Goal: Transaction & Acquisition: Purchase product/service

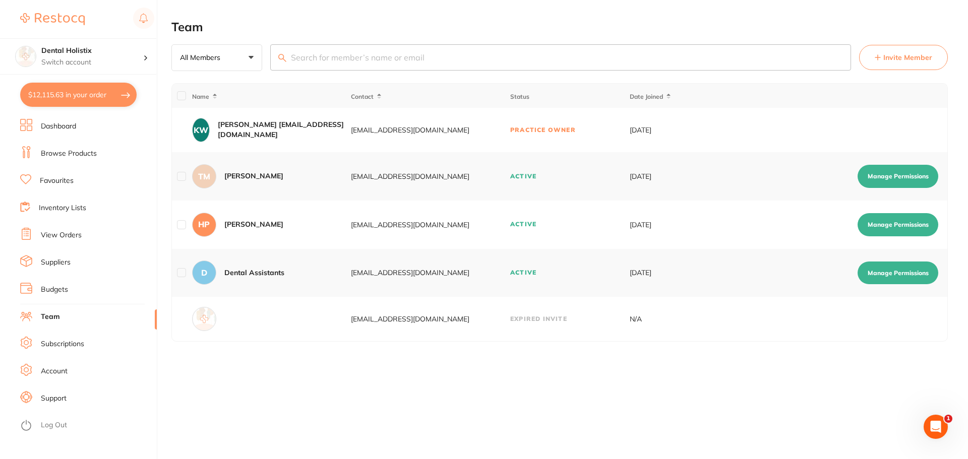
click at [78, 155] on link "Browse Products" at bounding box center [69, 154] width 56 height 10
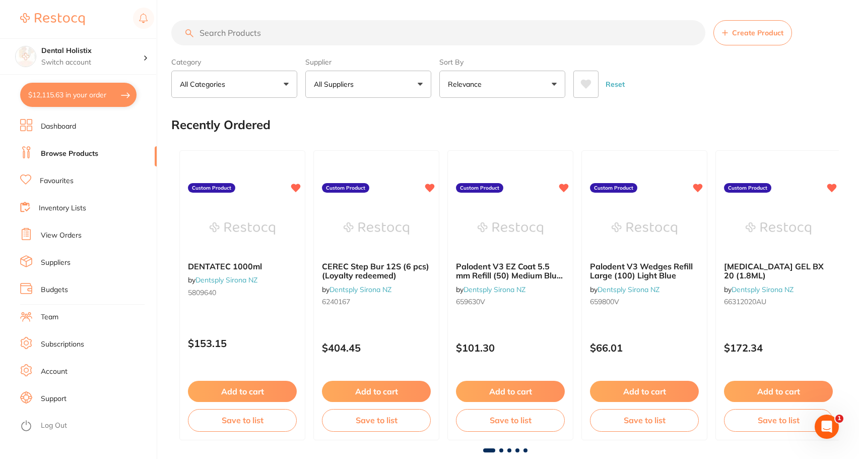
click at [229, 37] on input "search" at bounding box center [438, 32] width 534 height 25
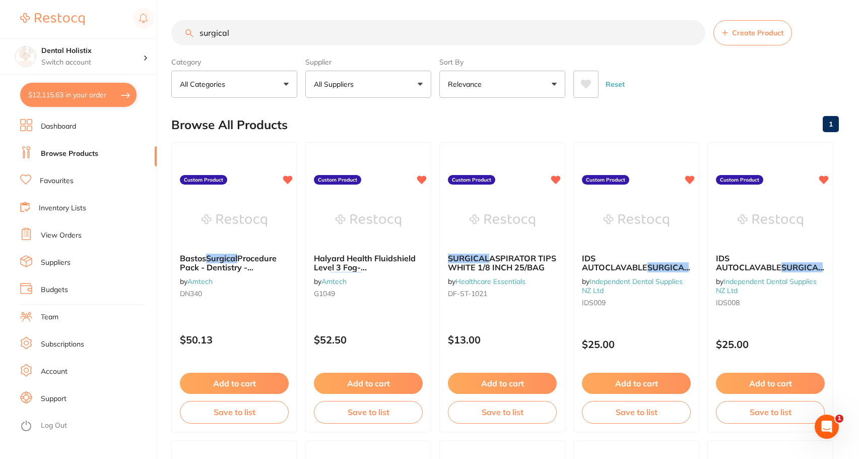
click at [235, 31] on input "surgical" at bounding box center [438, 32] width 534 height 25
type input "surgical"
click at [260, 235] on img at bounding box center [234, 219] width 66 height 51
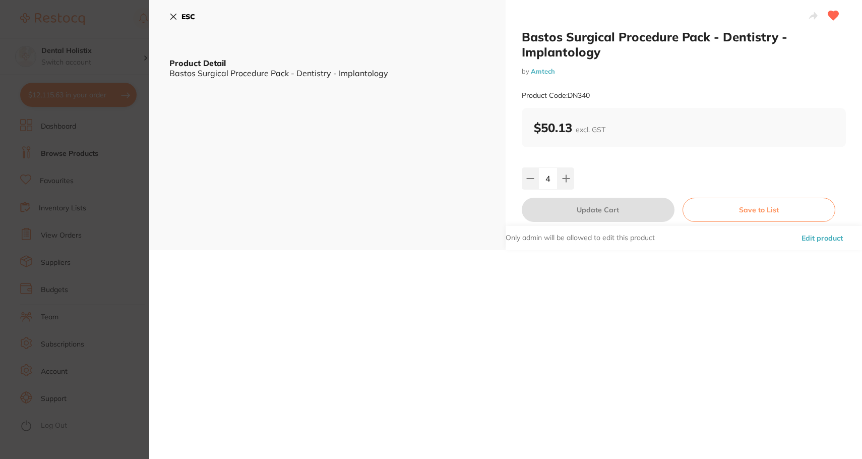
click at [818, 241] on button "Edit product" at bounding box center [821, 238] width 47 height 24
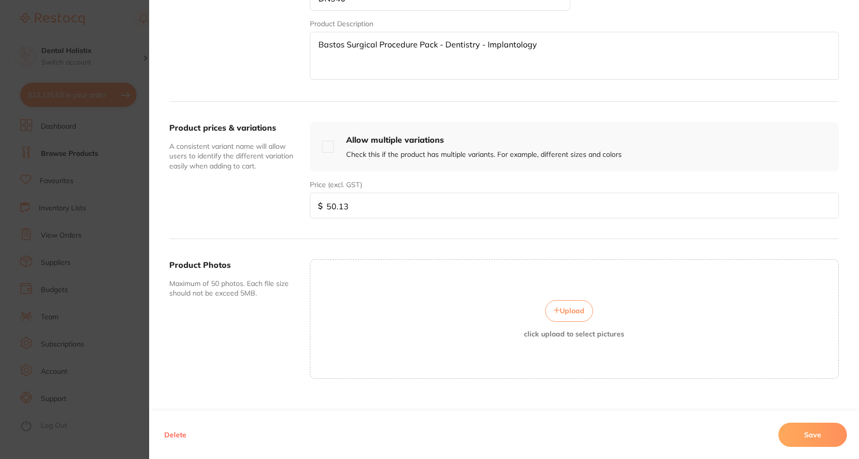
scroll to position [278, 0]
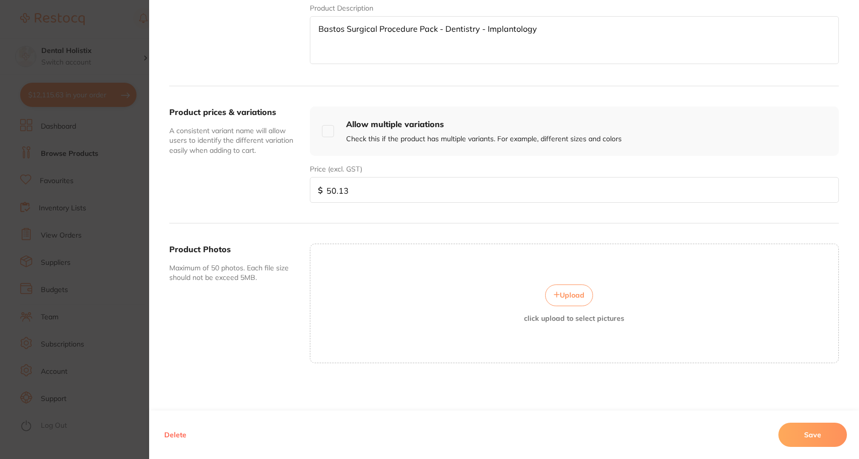
click at [586, 292] on button "Upload" at bounding box center [569, 294] width 48 height 21
click at [803, 431] on button "Save" at bounding box center [813, 434] width 69 height 24
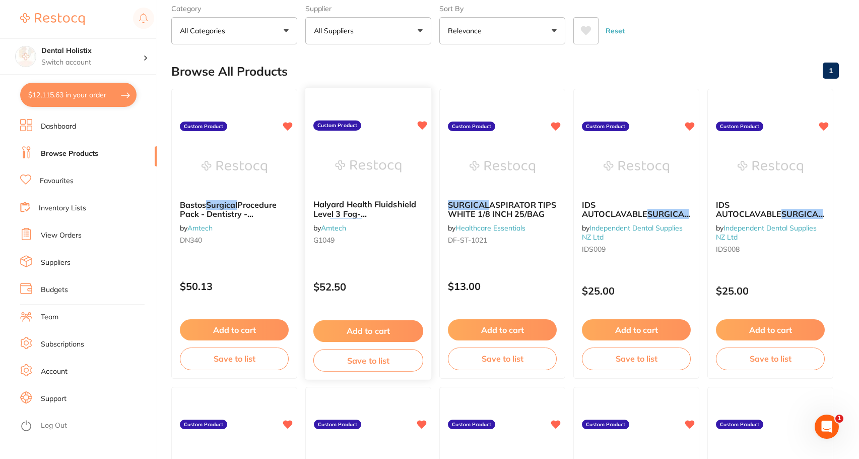
scroll to position [1, 0]
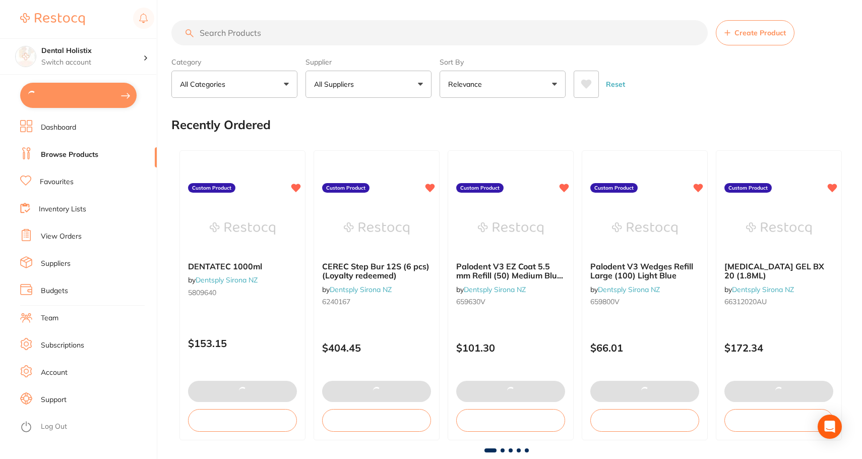
click at [310, 42] on input "search" at bounding box center [439, 32] width 536 height 25
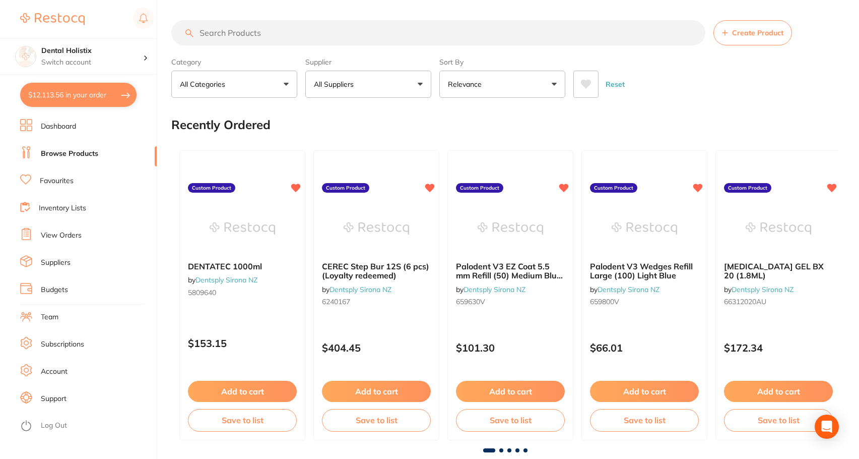
click at [310, 39] on input "search" at bounding box center [438, 32] width 534 height 25
click at [421, 91] on button "All Suppliers" at bounding box center [368, 84] width 126 height 27
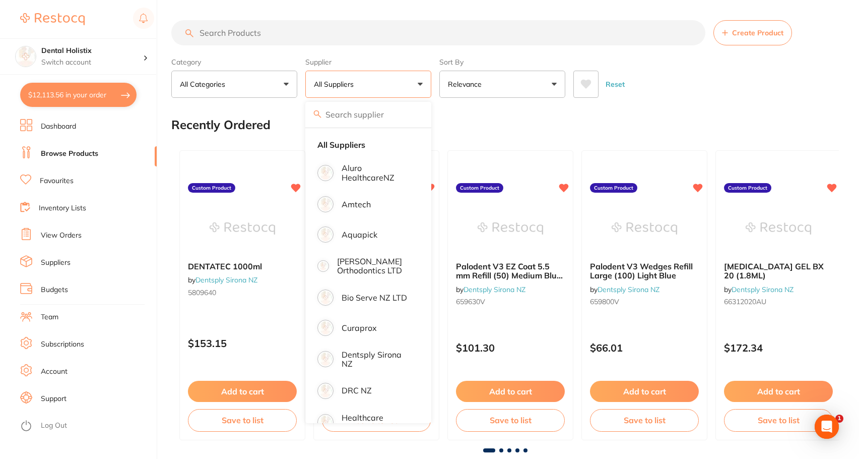
click at [347, 32] on input "search" at bounding box center [438, 32] width 534 height 25
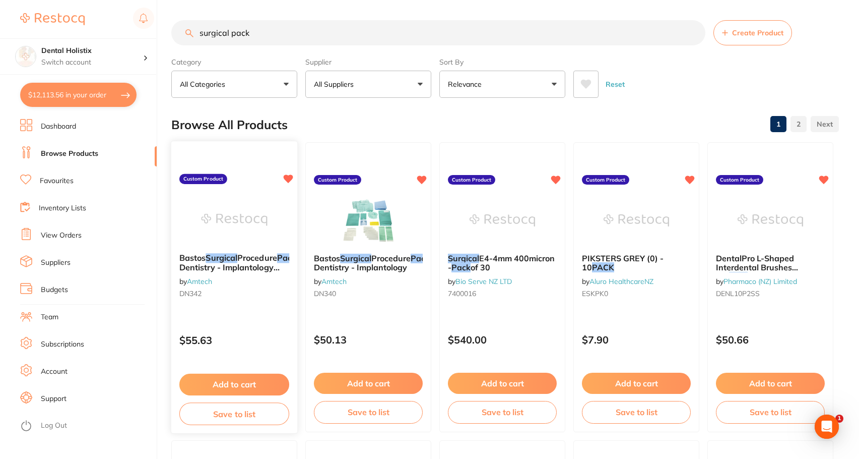
type input "surgical pack"
click at [253, 256] on span "Procedure" at bounding box center [257, 258] width 40 height 10
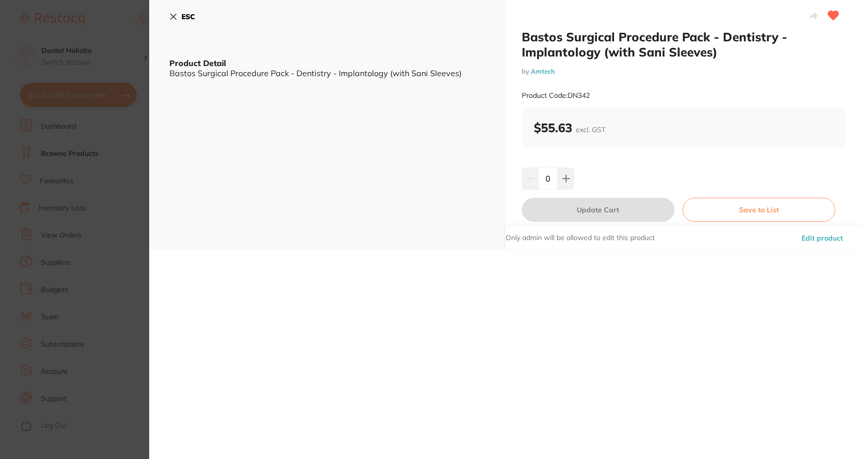
click at [810, 238] on button "Edit product" at bounding box center [821, 238] width 47 height 24
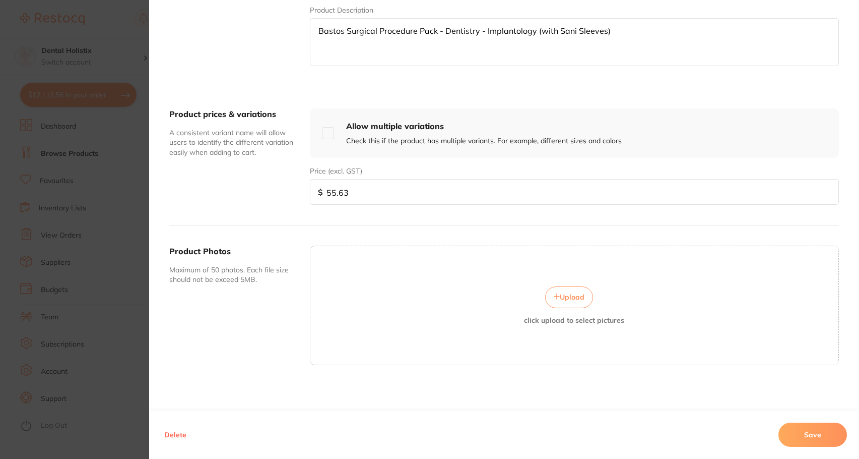
scroll to position [278, 0]
click at [572, 290] on button "Upload" at bounding box center [569, 294] width 48 height 21
click at [555, 289] on button "Upload" at bounding box center [569, 294] width 48 height 21
click at [577, 299] on span "Upload" at bounding box center [572, 294] width 25 height 9
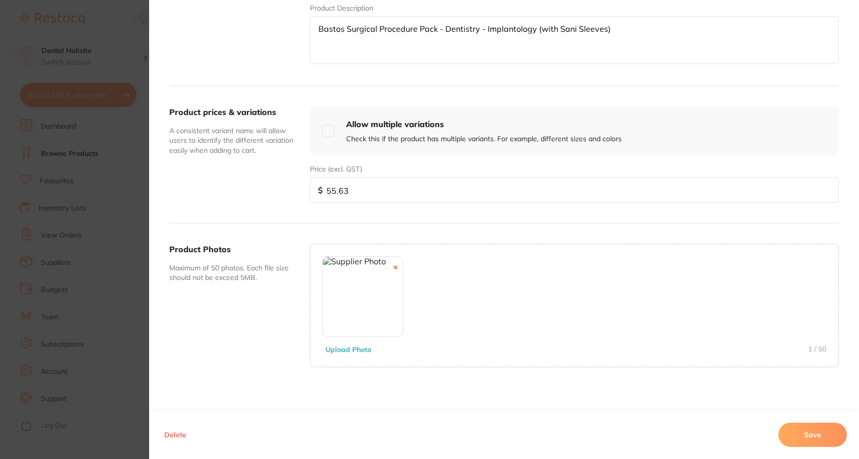
click at [820, 438] on button "Save" at bounding box center [813, 434] width 69 height 24
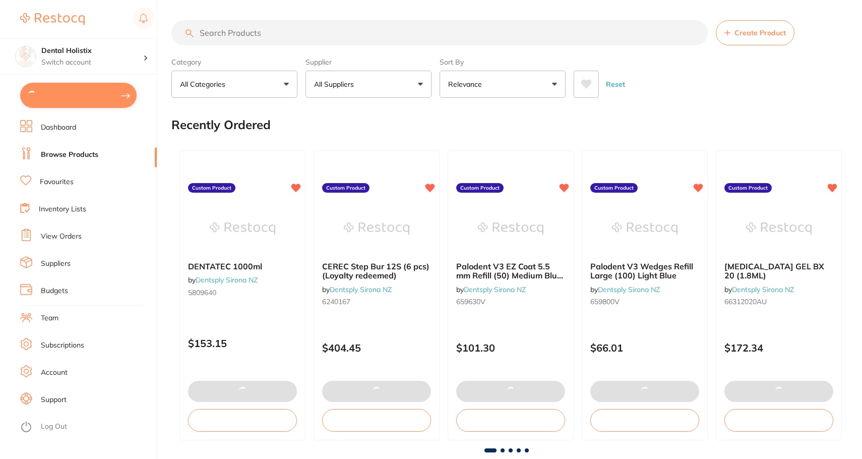
click at [261, 36] on input "search" at bounding box center [439, 32] width 536 height 25
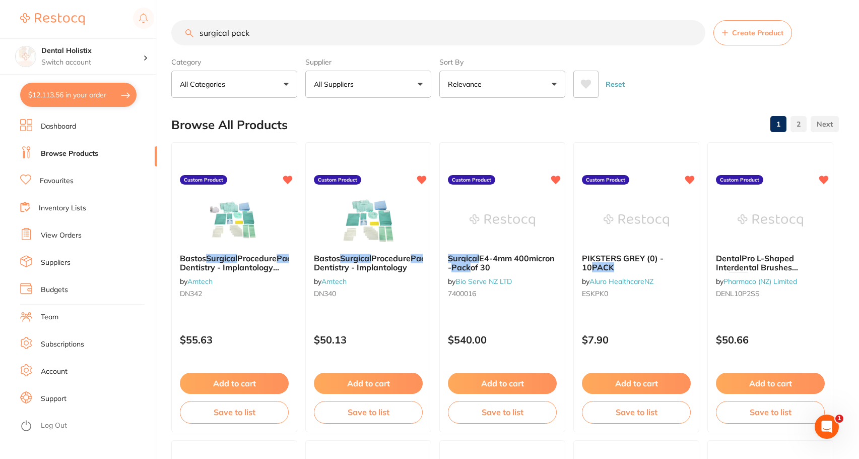
type input "surgical pack"
click at [84, 182] on li "Favourites" at bounding box center [88, 180] width 137 height 15
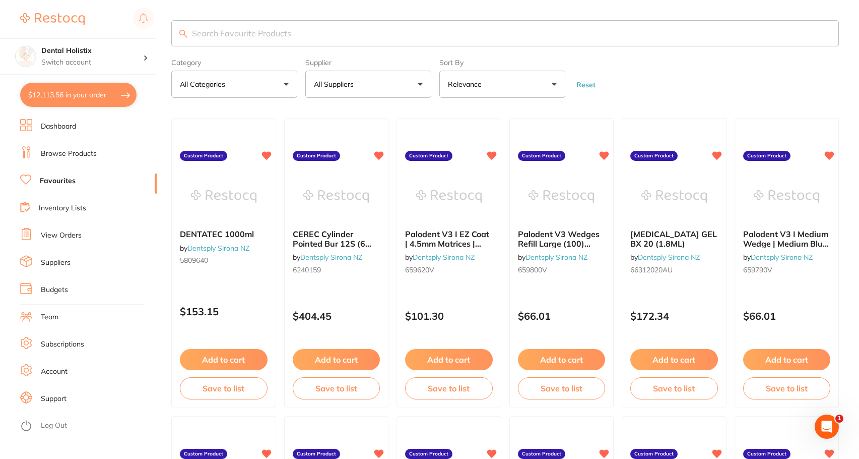
click at [255, 39] on input "search" at bounding box center [505, 33] width 668 height 26
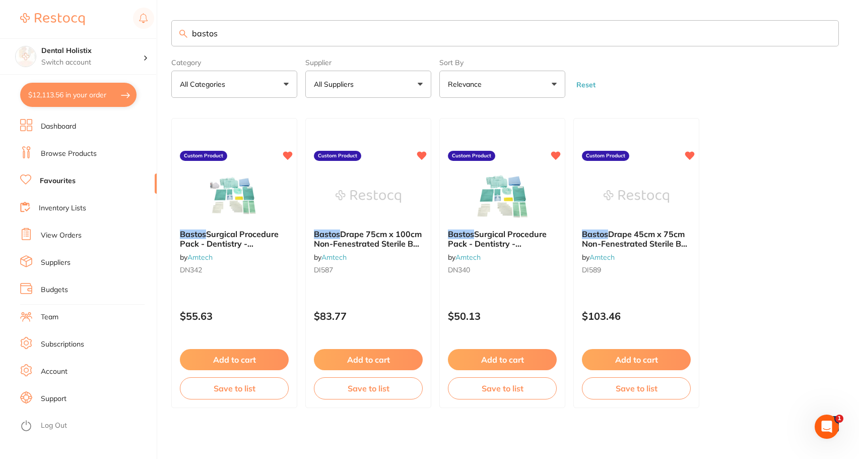
type input "bastos"
drag, startPoint x: 835, startPoint y: 242, endPoint x: 825, endPoint y: 247, distance: 11.1
click at [830, 248] on ul "Bastos Surgical Procedure Pack - Dentistry - Implantology (with Sani Sleeves) b…" at bounding box center [505, 263] width 668 height 290
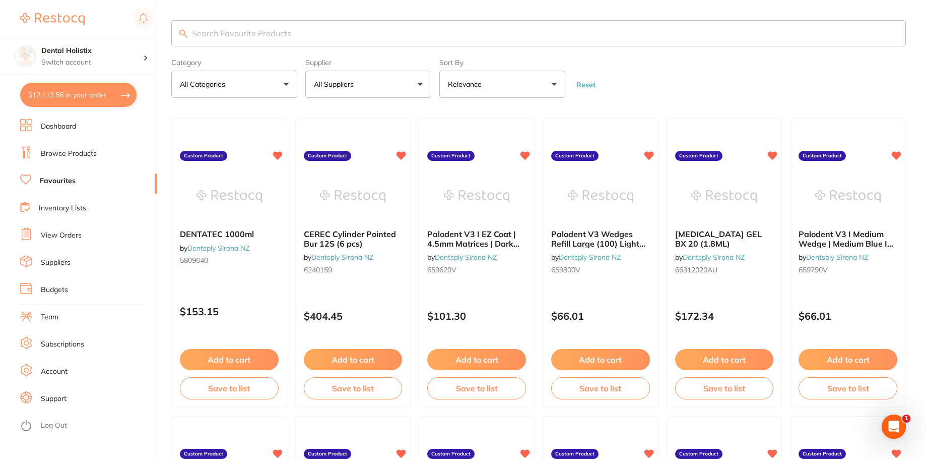
click at [98, 96] on button "$12,113.56 in your order" at bounding box center [78, 95] width 116 height 24
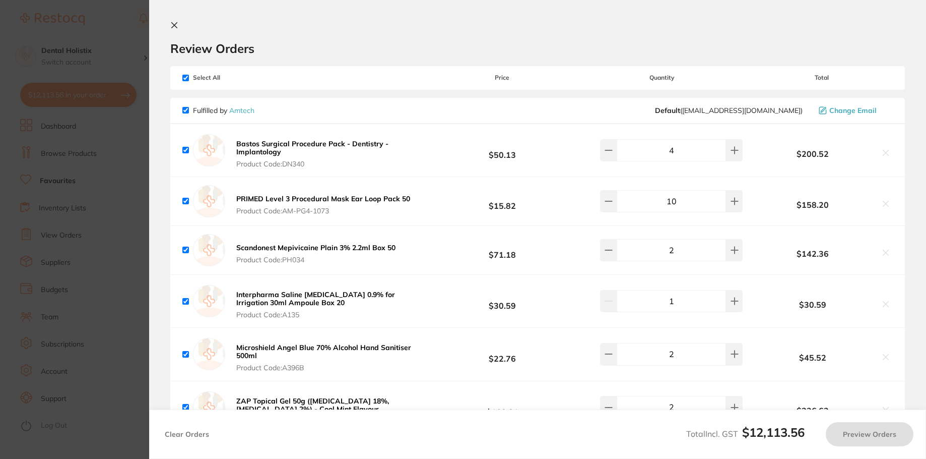
checkbox input "true"
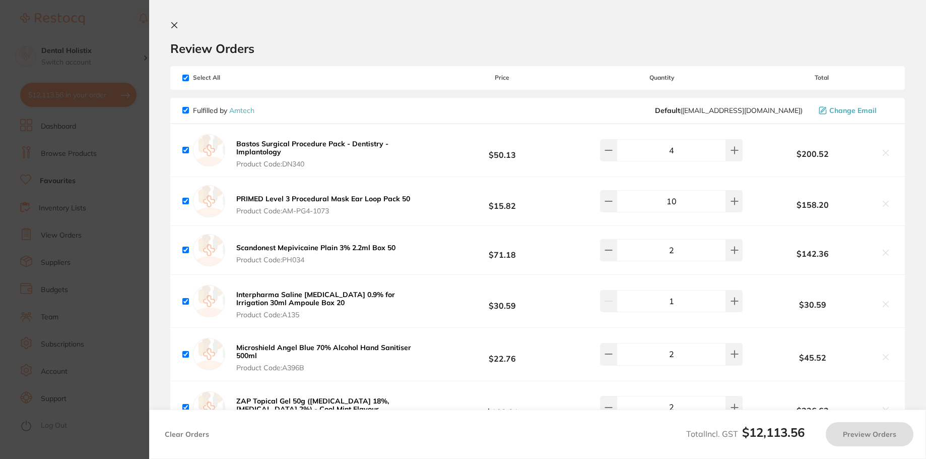
checkbox input "true"
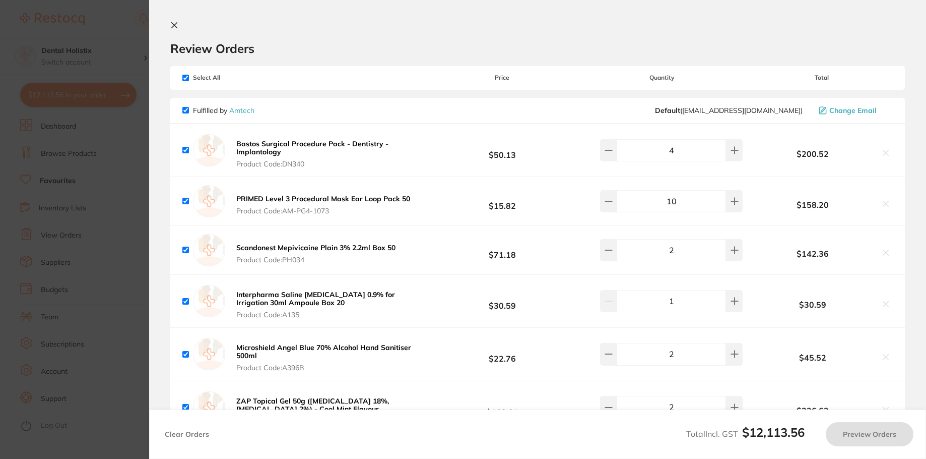
checkbox input "true"
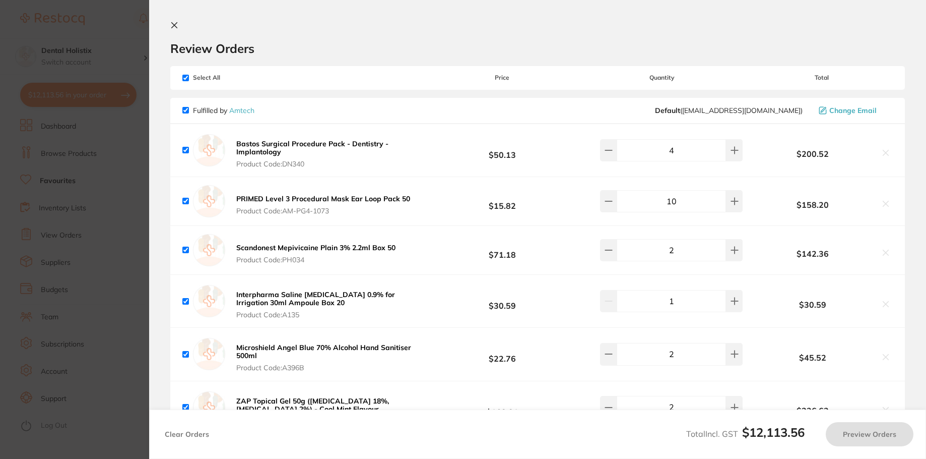
checkbox input "true"
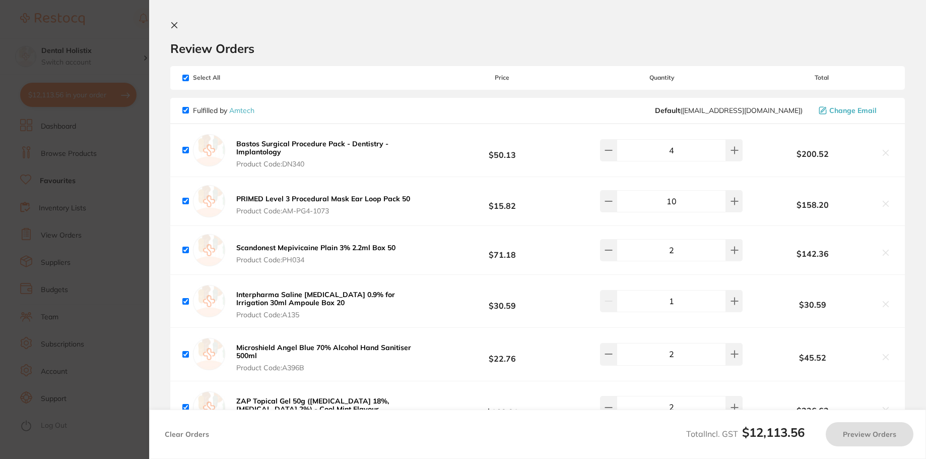
checkbox input "true"
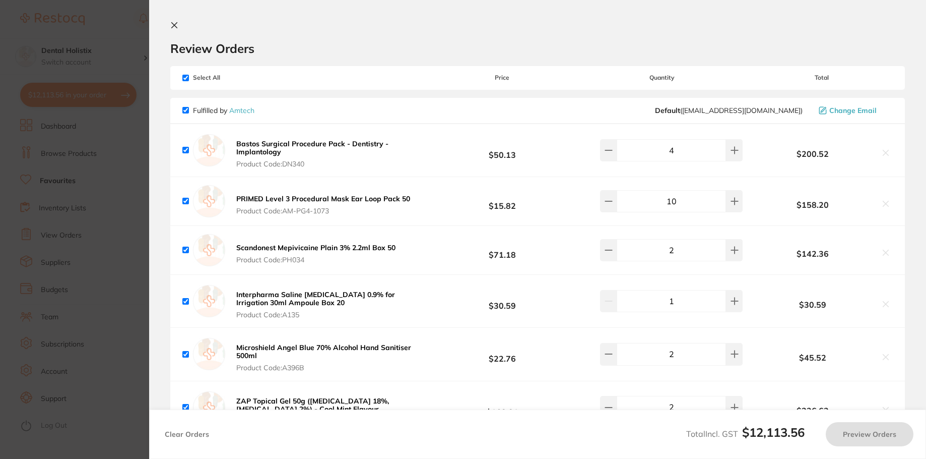
checkbox input "true"
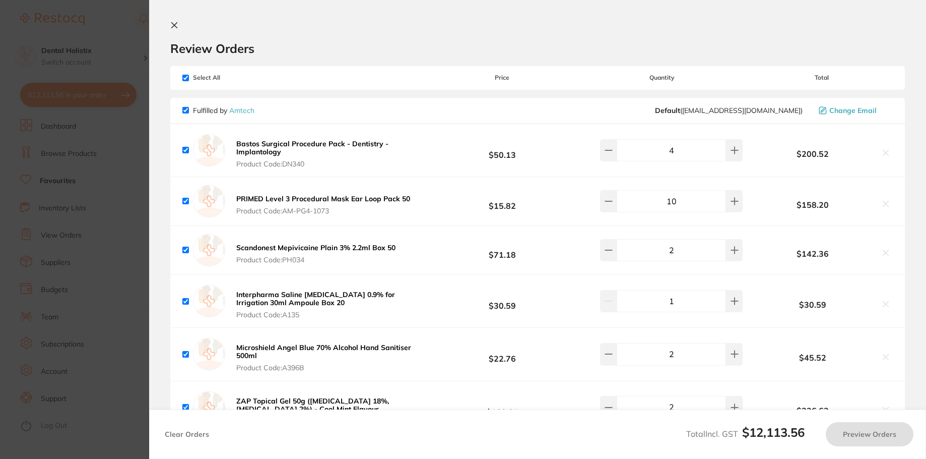
checkbox input "true"
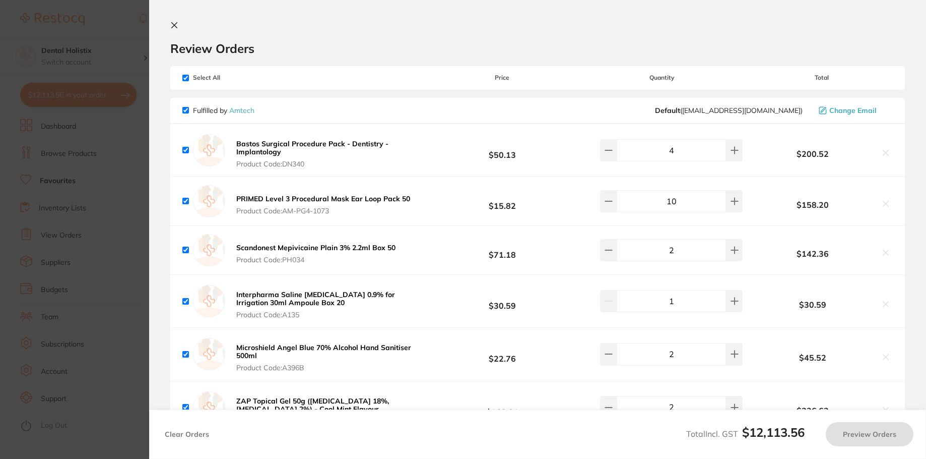
checkbox input "true"
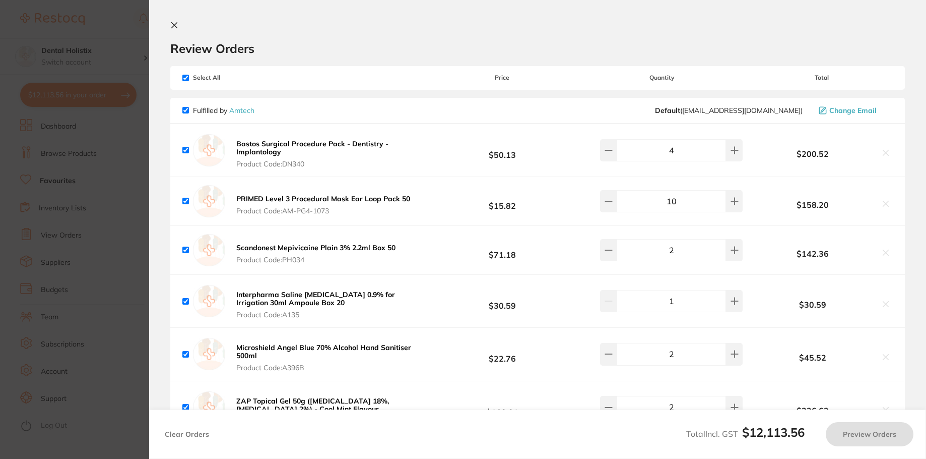
checkbox input "true"
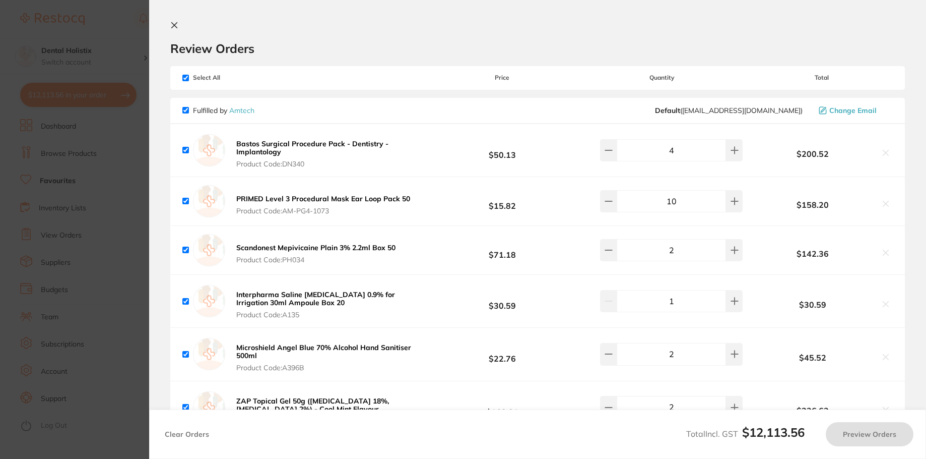
checkbox input "true"
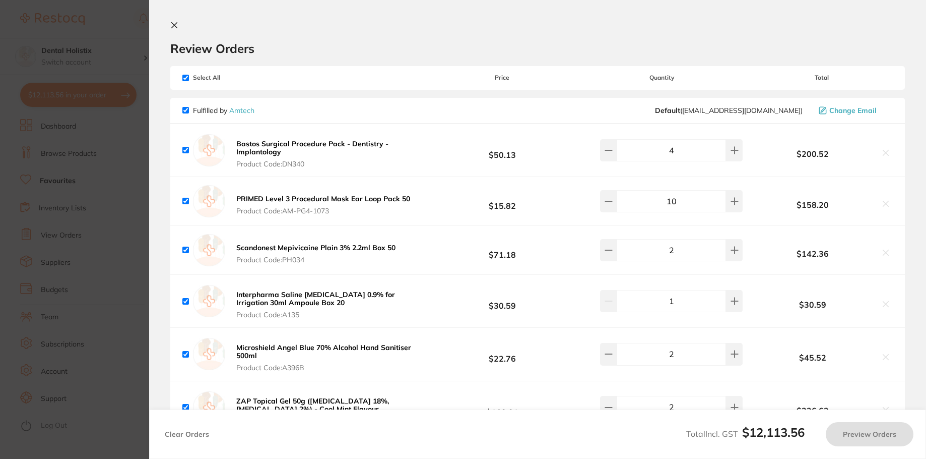
checkbox input "true"
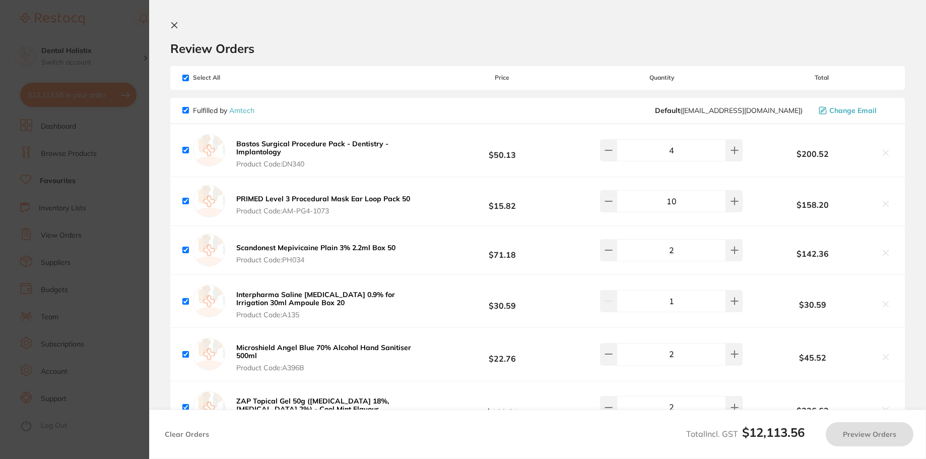
checkbox input "true"
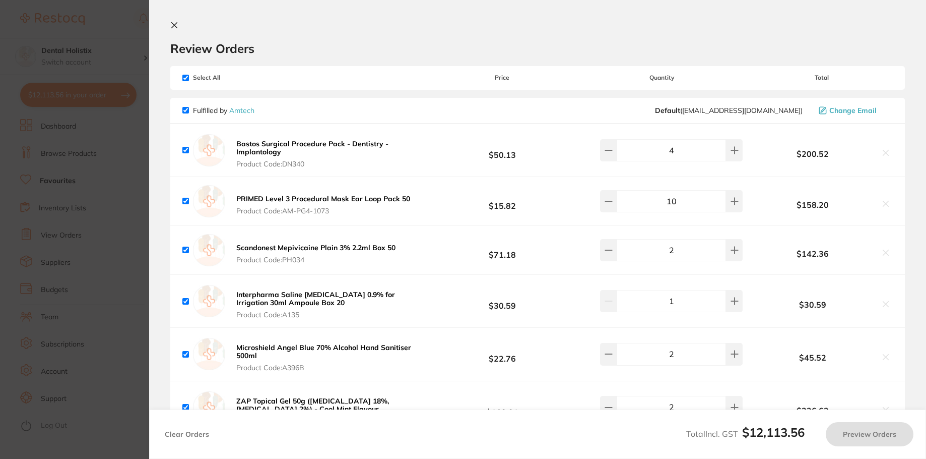
checkbox input "true"
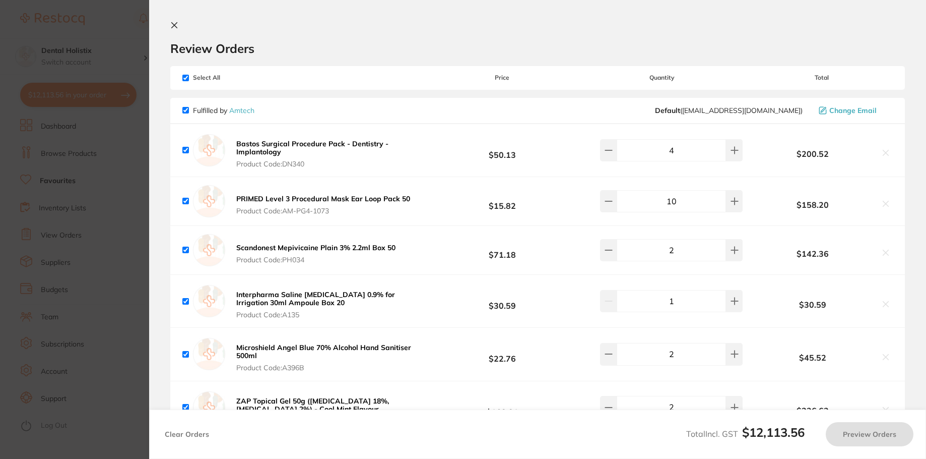
checkbox input "true"
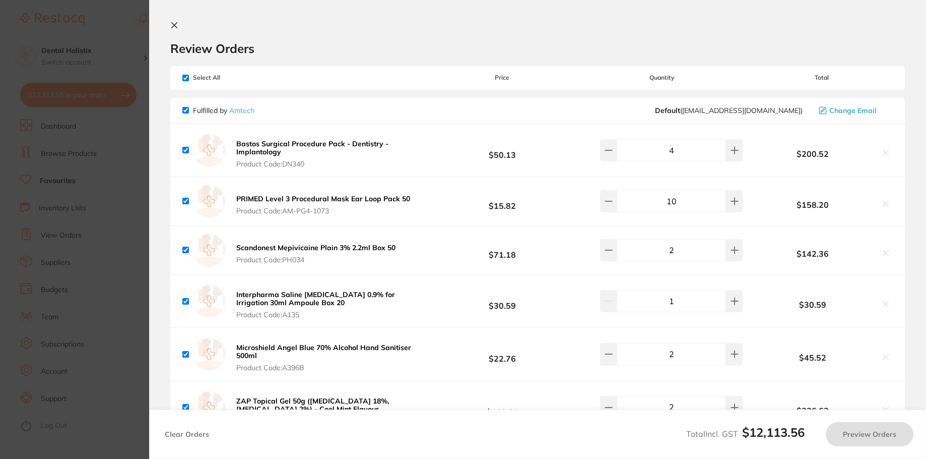
checkbox input "true"
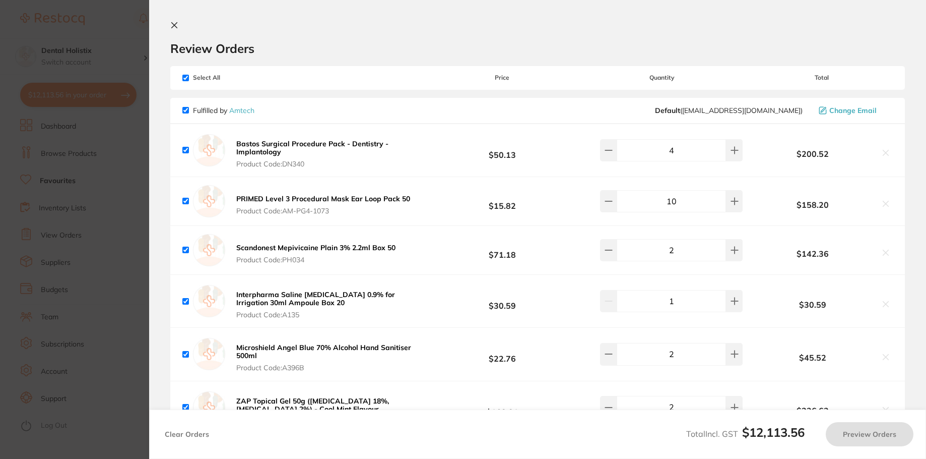
checkbox input "true"
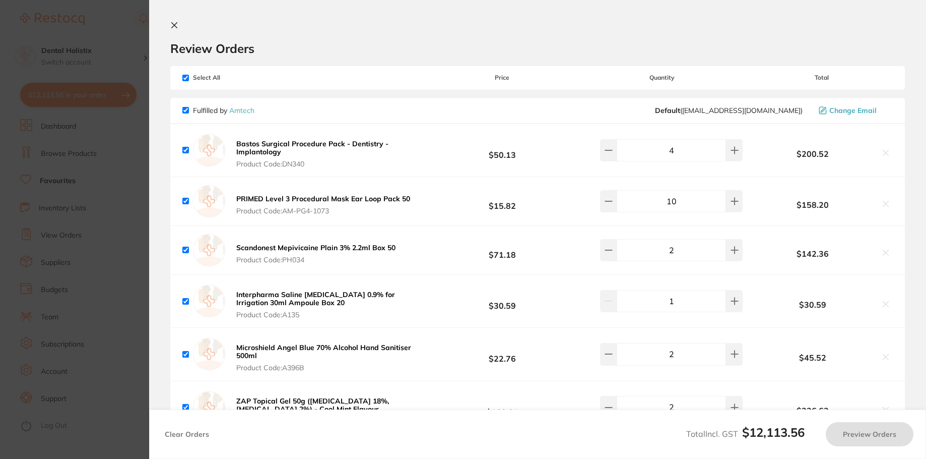
checkbox input "true"
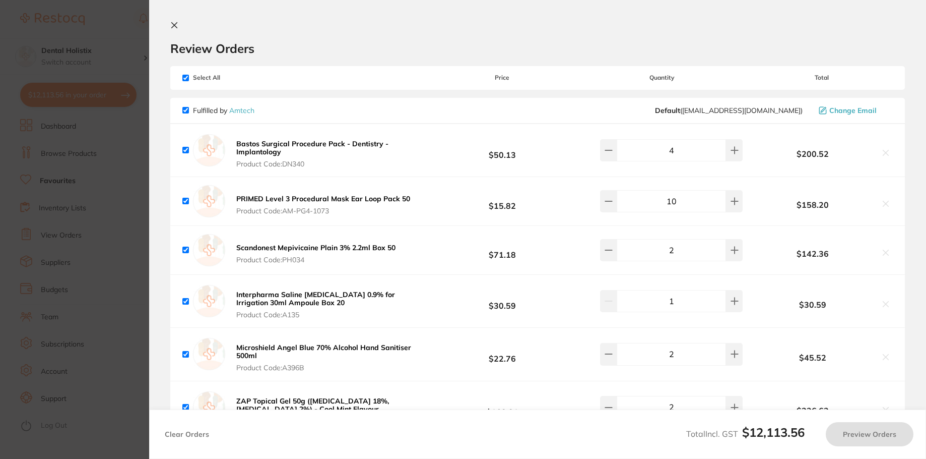
checkbox input "true"
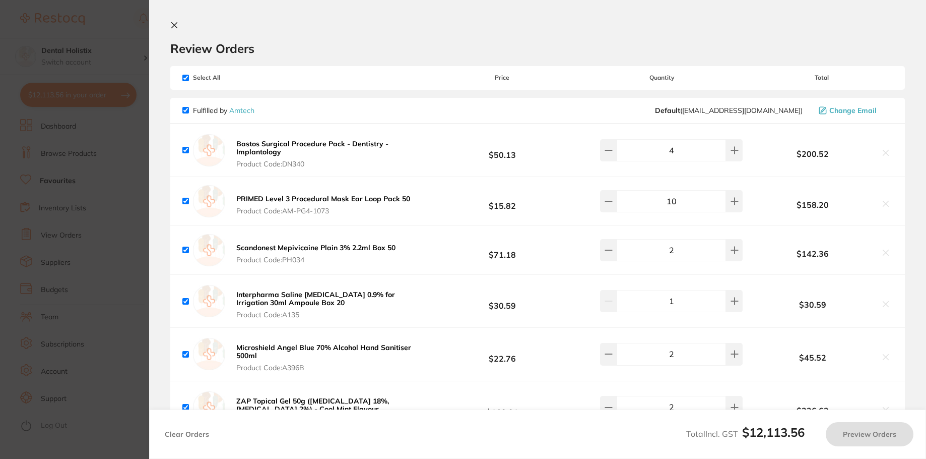
checkbox input "true"
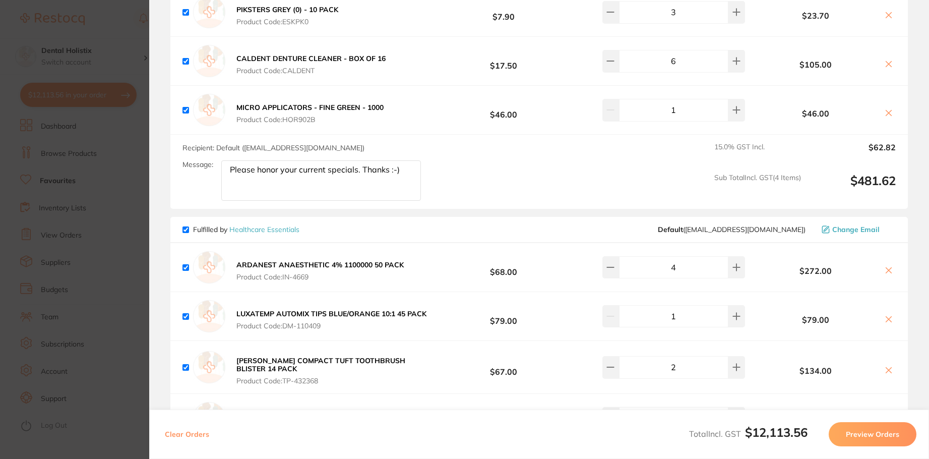
scroll to position [1310, 0]
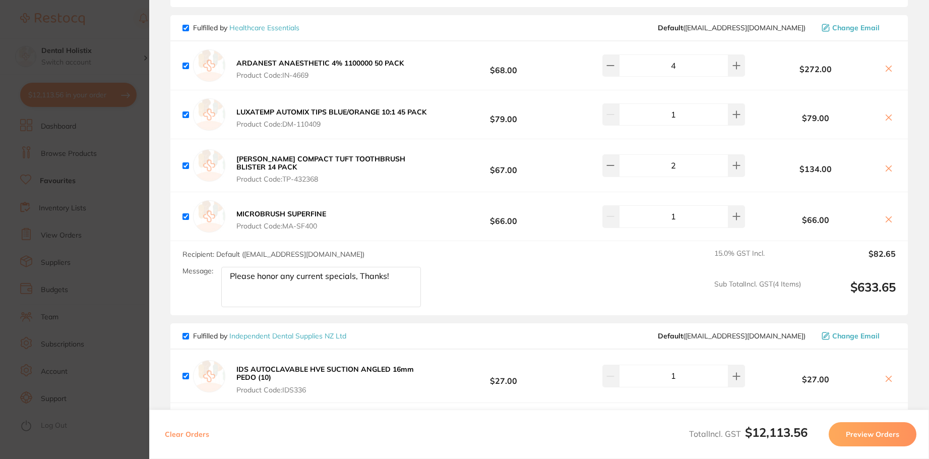
click at [395, 275] on textarea "Please honor any current specials, Thanks!" at bounding box center [321, 287] width 200 height 40
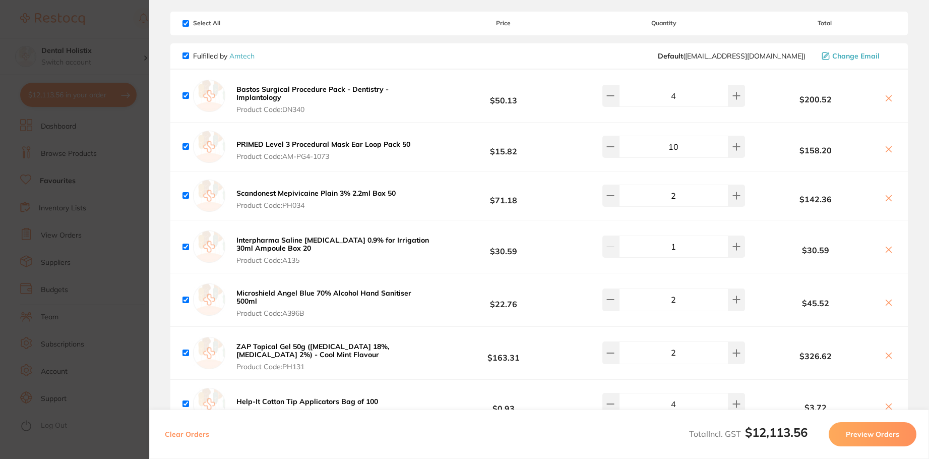
scroll to position [50, 0]
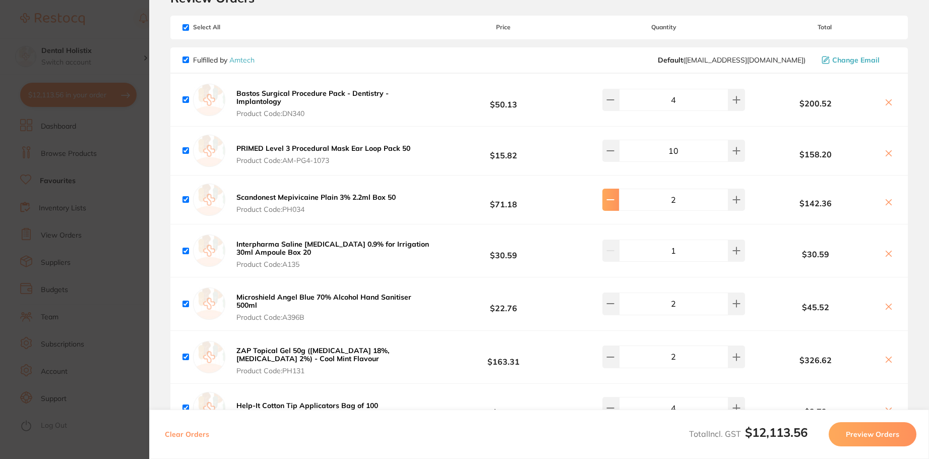
click at [611, 200] on icon at bounding box center [610, 200] width 7 height 0
type input "1"
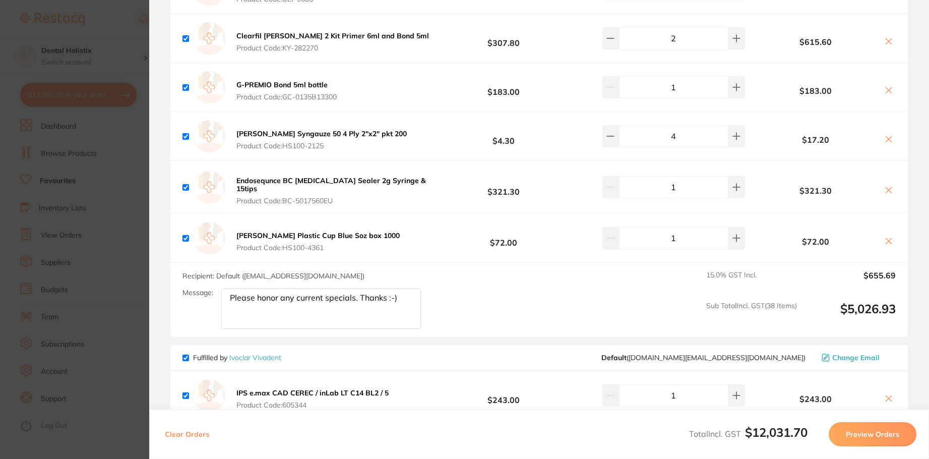
scroll to position [3629, 0]
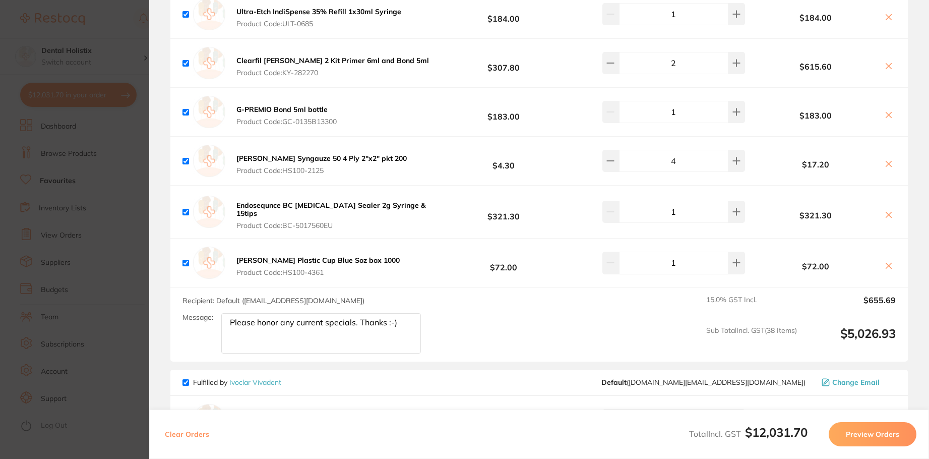
click at [887, 62] on icon at bounding box center [889, 66] width 8 height 8
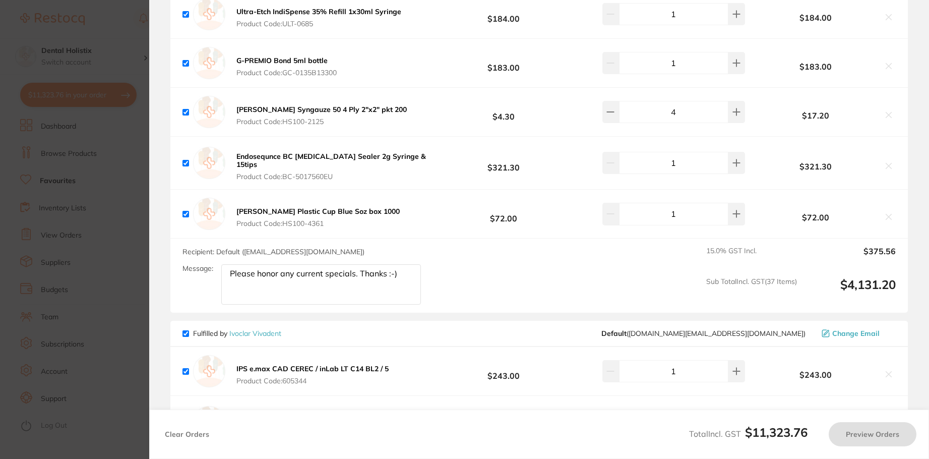
checkbox input "true"
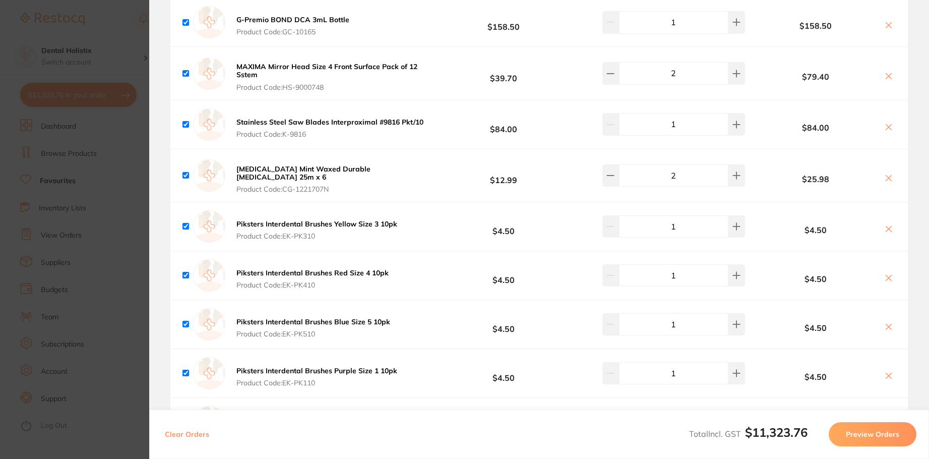
scroll to position [2167, 0]
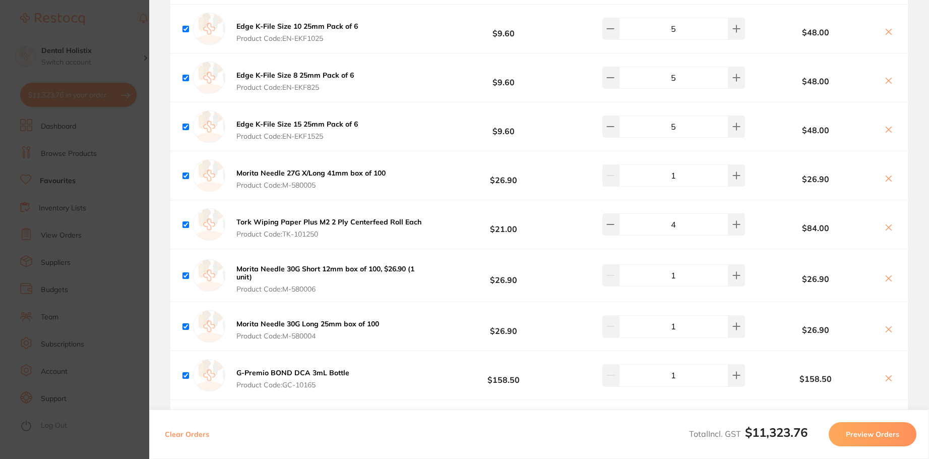
click at [101, 129] on section "Update RRP Set your pre negotiated price for this item. Item Agreed RRP (excl. …" at bounding box center [464, 229] width 929 height 459
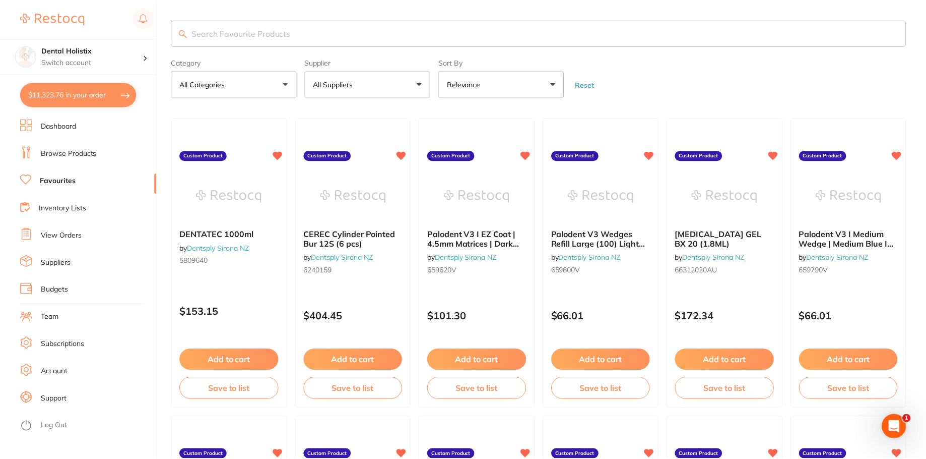
scroll to position [1, 0]
click at [70, 175] on li "Favourites" at bounding box center [88, 180] width 137 height 15
click at [384, 79] on button "All Suppliers" at bounding box center [368, 83] width 126 height 27
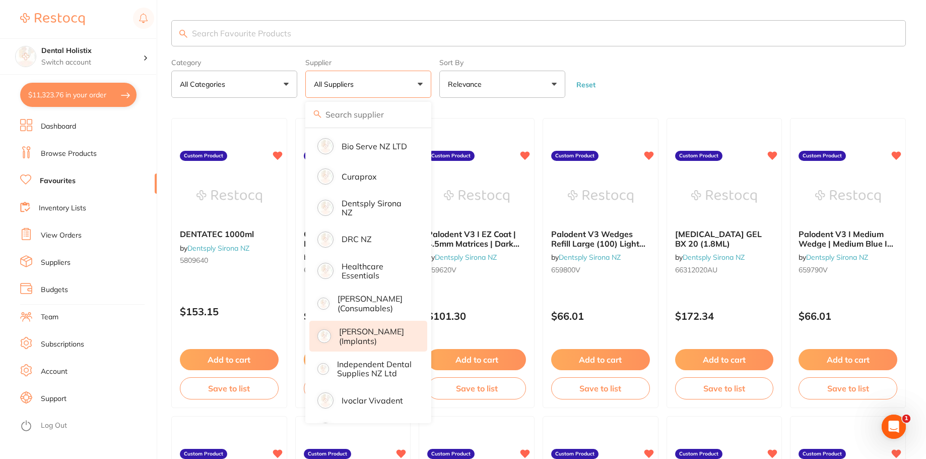
scroll to position [0, 0]
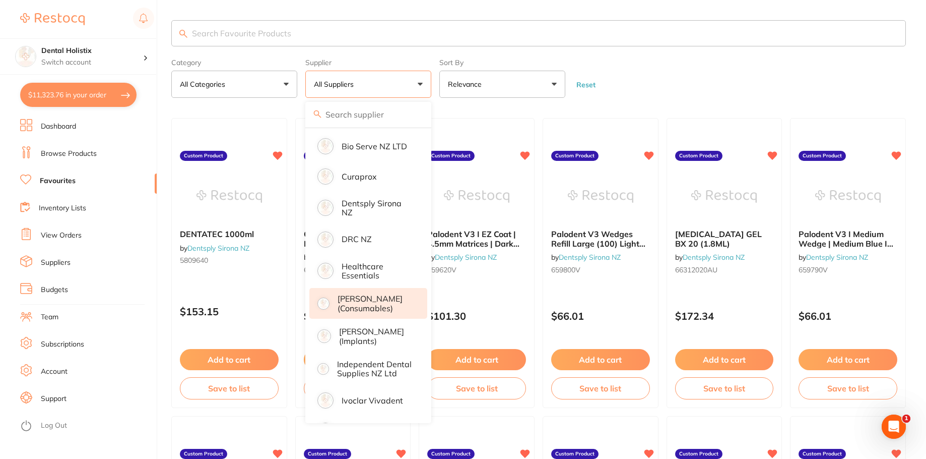
click at [375, 305] on p "[PERSON_NAME] (consumables)" at bounding box center [376, 303] width 76 height 19
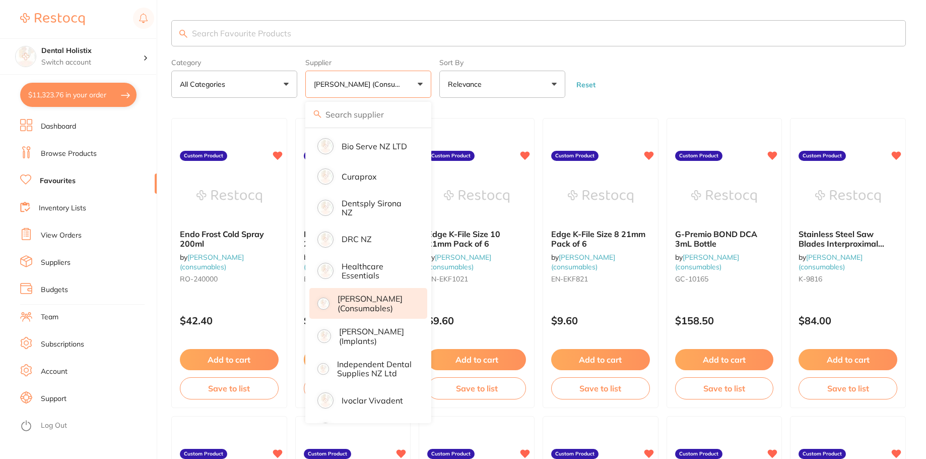
click at [271, 35] on input "search" at bounding box center [538, 33] width 735 height 26
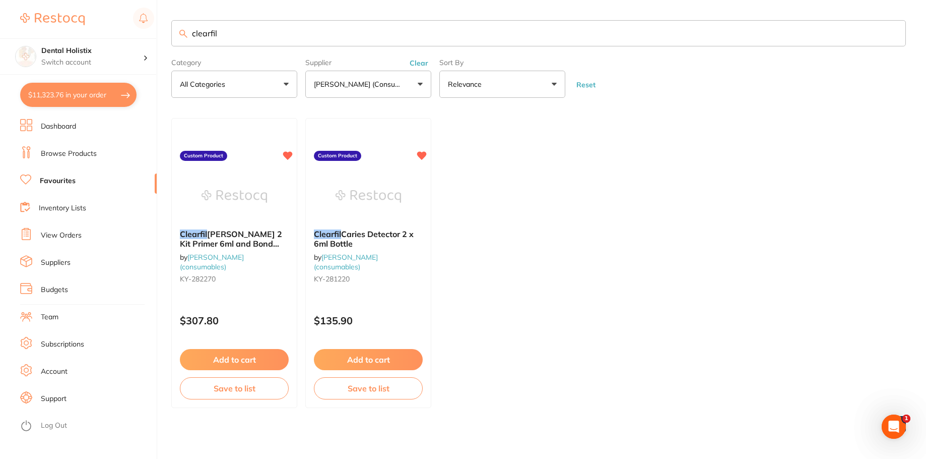
click at [260, 42] on input "clearfil" at bounding box center [538, 33] width 735 height 26
type input "clearfil"
click at [399, 34] on input "clearfil" at bounding box center [538, 33] width 735 height 26
